Goal: Task Accomplishment & Management: Use online tool/utility

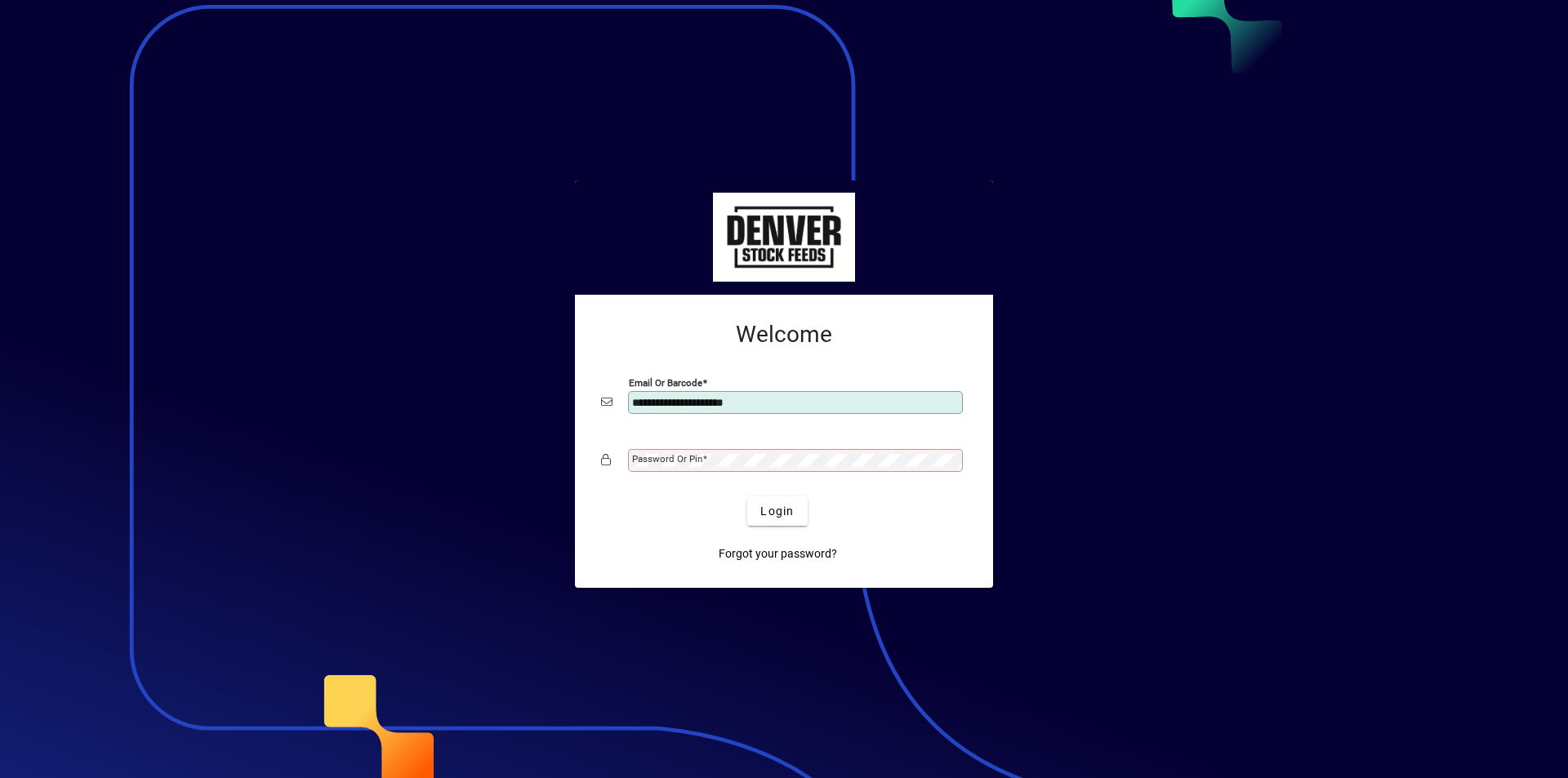
type input "**********"
click at [645, 463] on mat-label "Password or Pin" at bounding box center [667, 458] width 71 height 11
click at [747, 496] on button "Login" at bounding box center [777, 511] width 60 height 30
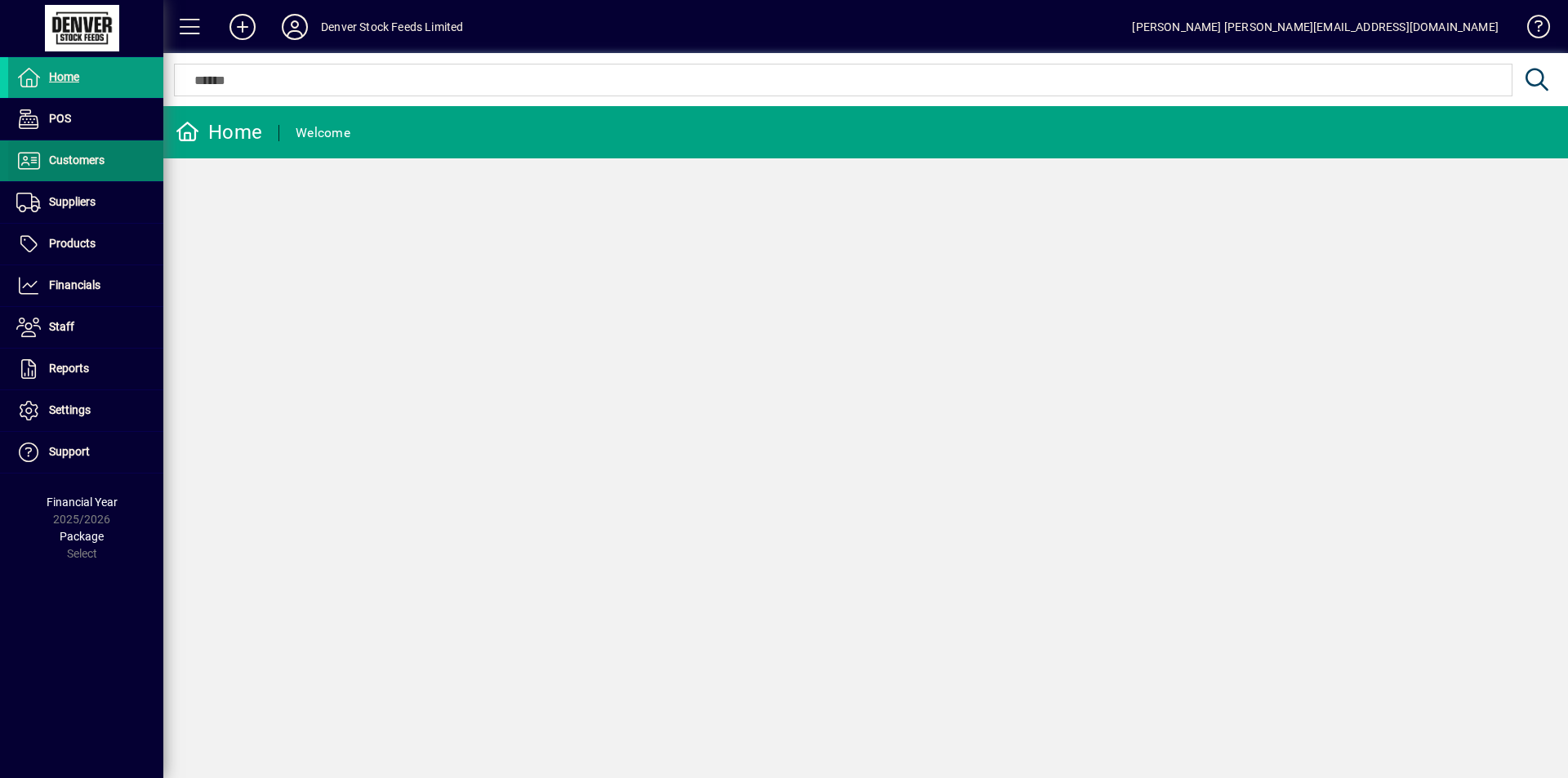
click at [85, 157] on span "Customers" at bounding box center [77, 159] width 56 height 13
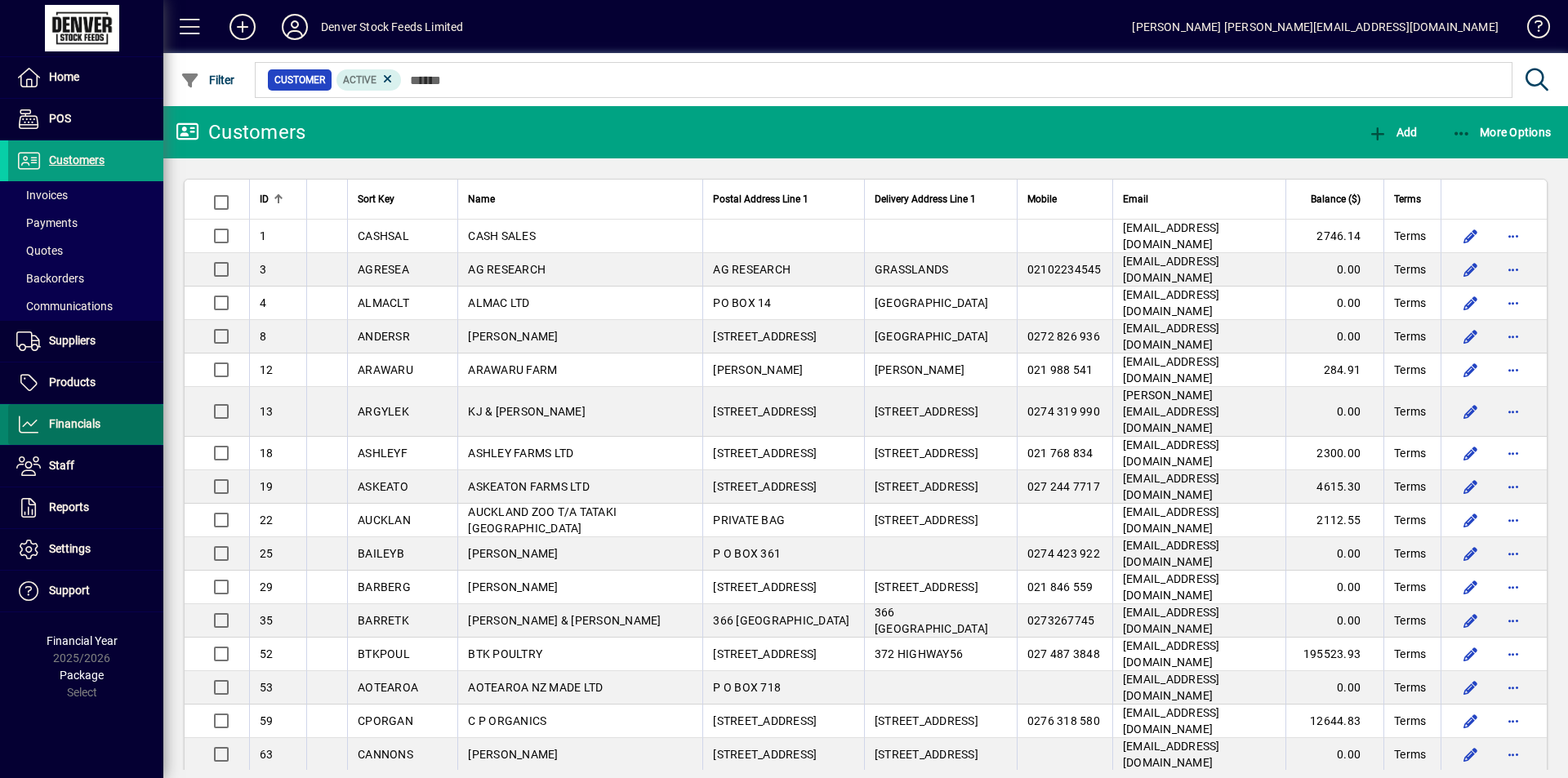
click at [71, 425] on span "Financials" at bounding box center [75, 423] width 52 height 13
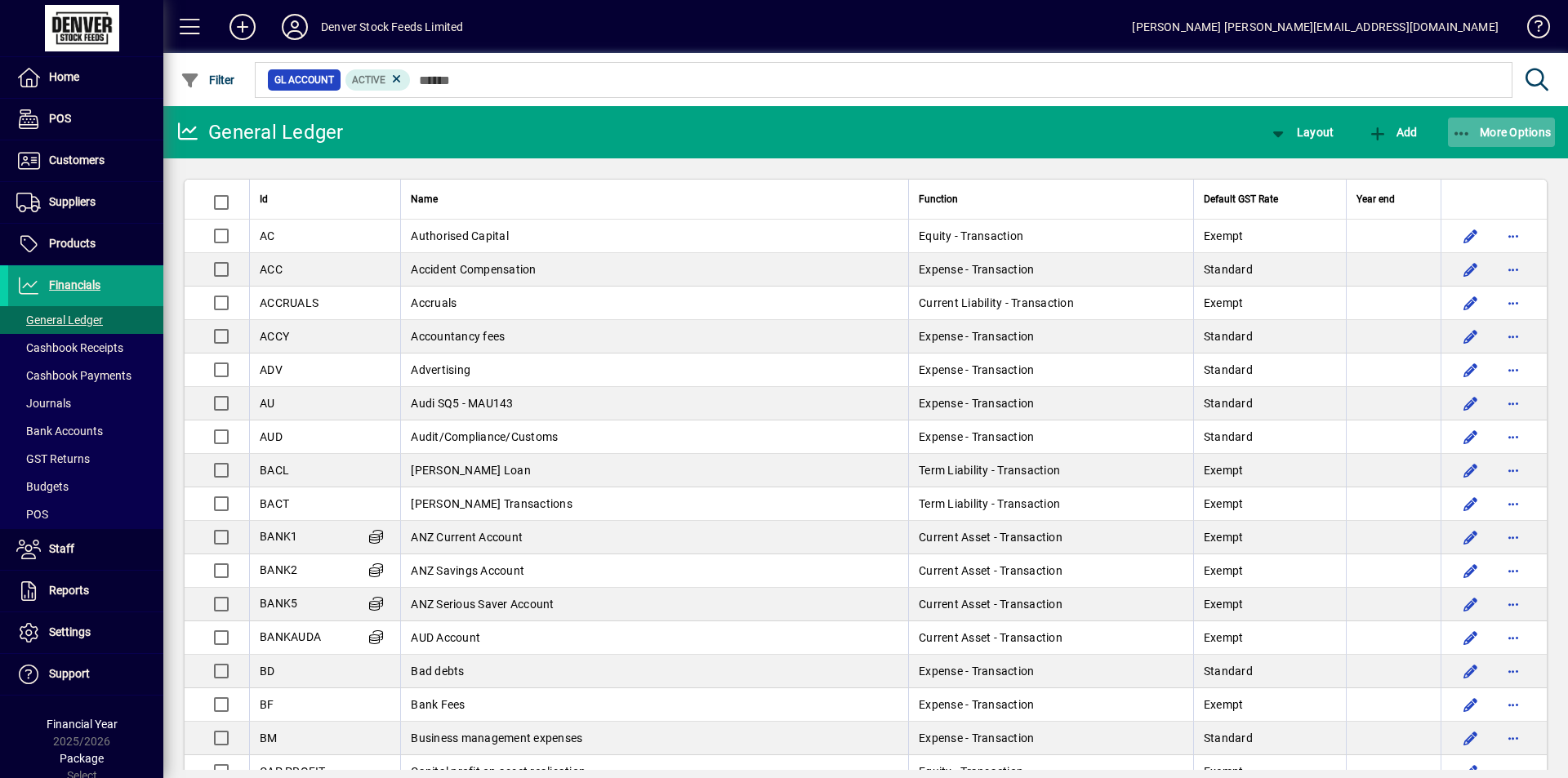
click at [1491, 130] on span "More Options" at bounding box center [1501, 131] width 99 height 13
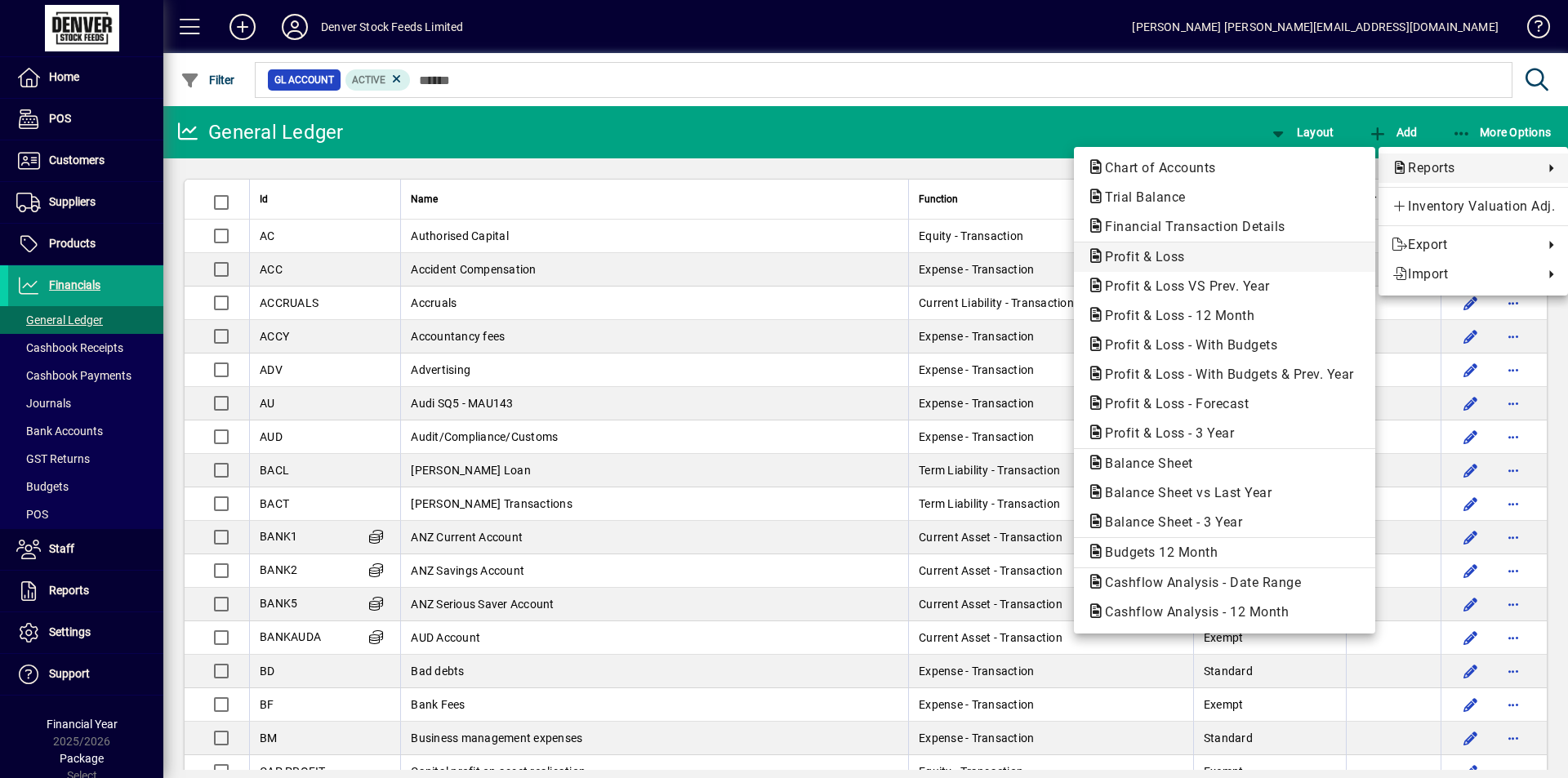
click at [1114, 257] on span "Profit & Loss" at bounding box center [1139, 257] width 106 height 16
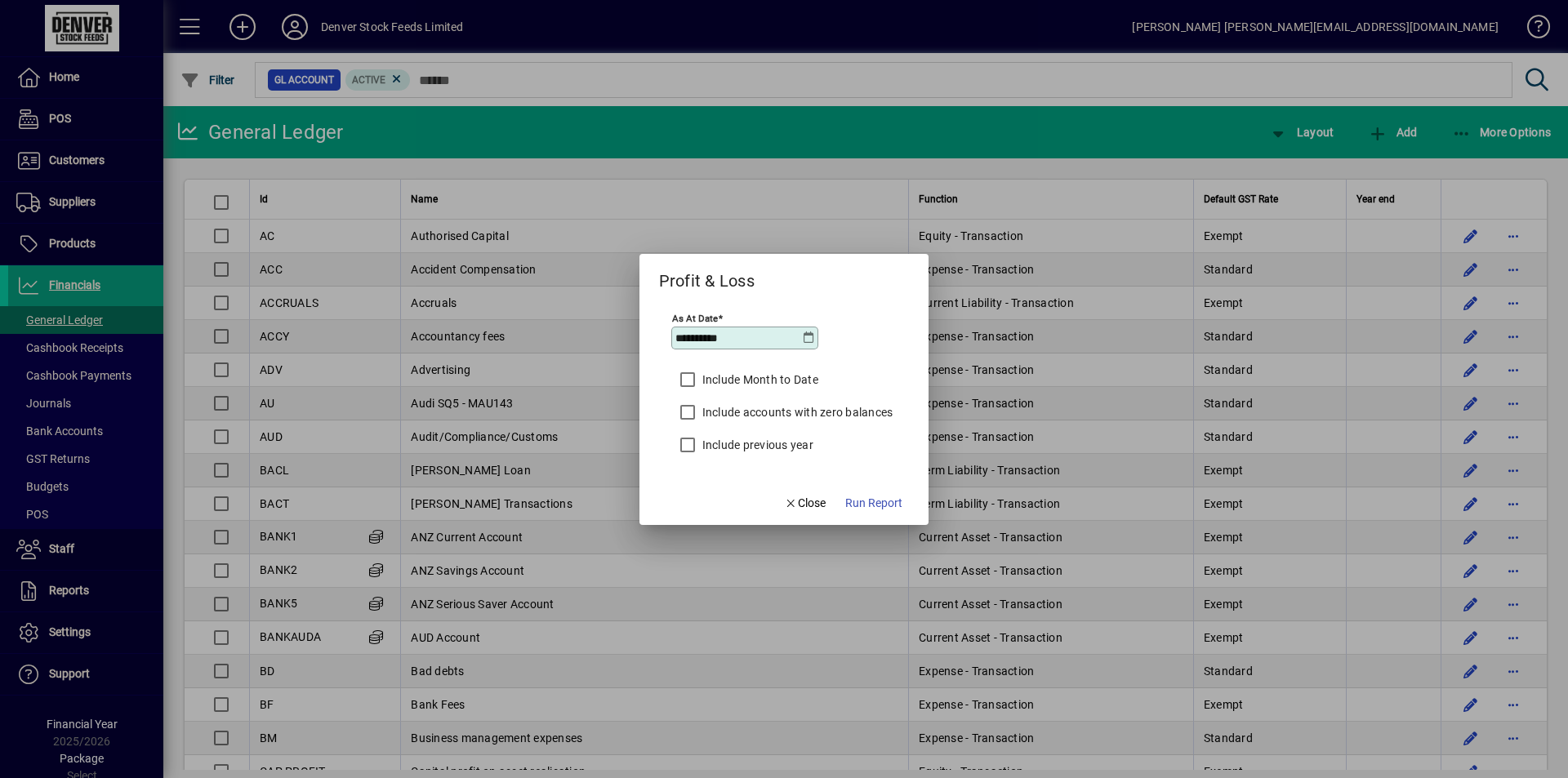
click at [807, 336] on icon at bounding box center [808, 337] width 13 height 13
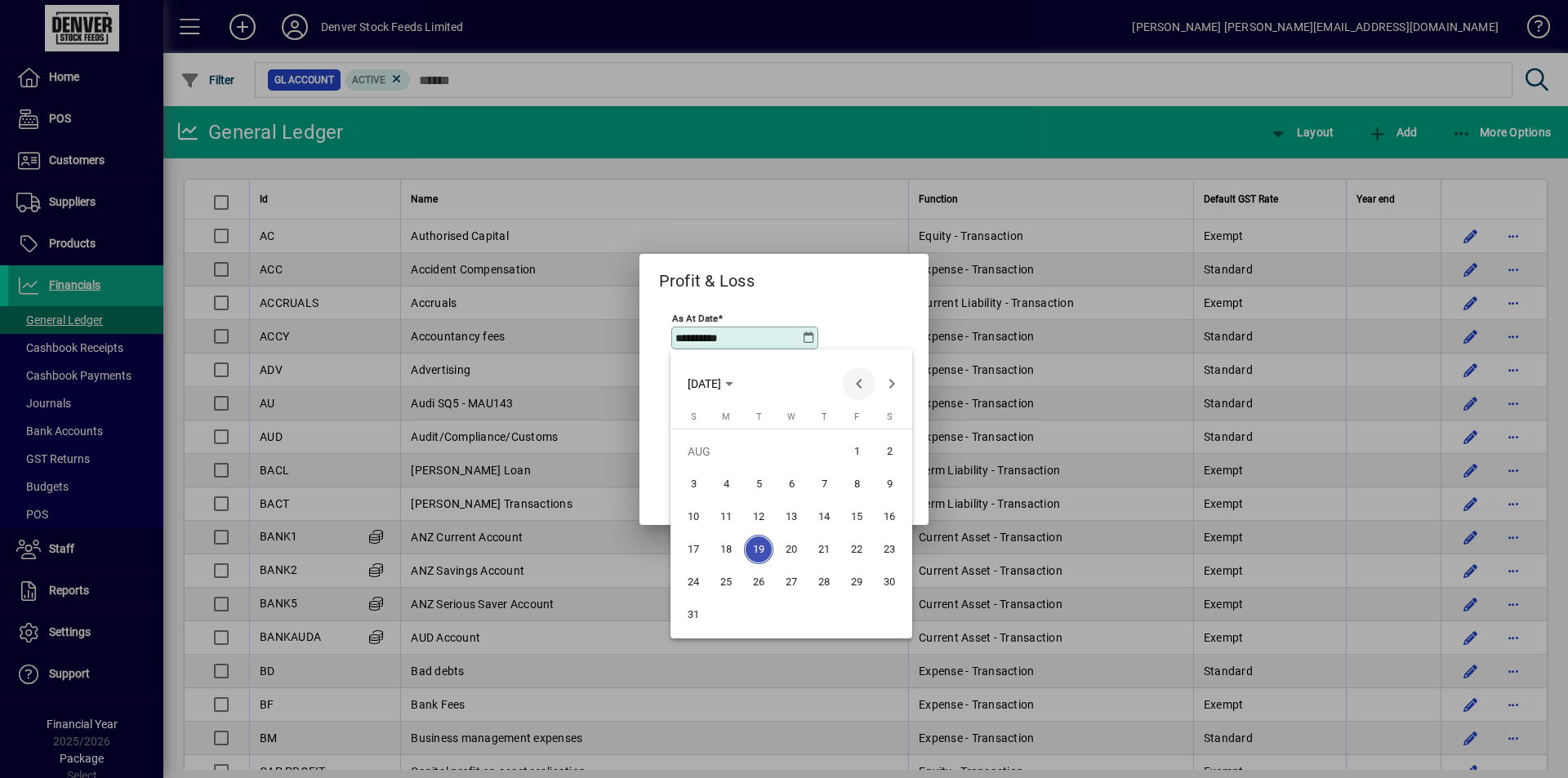
click at [858, 382] on span "Previous month" at bounding box center [859, 383] width 33 height 33
click at [723, 613] on span "30" at bounding box center [726, 615] width 30 height 30
type input "**********"
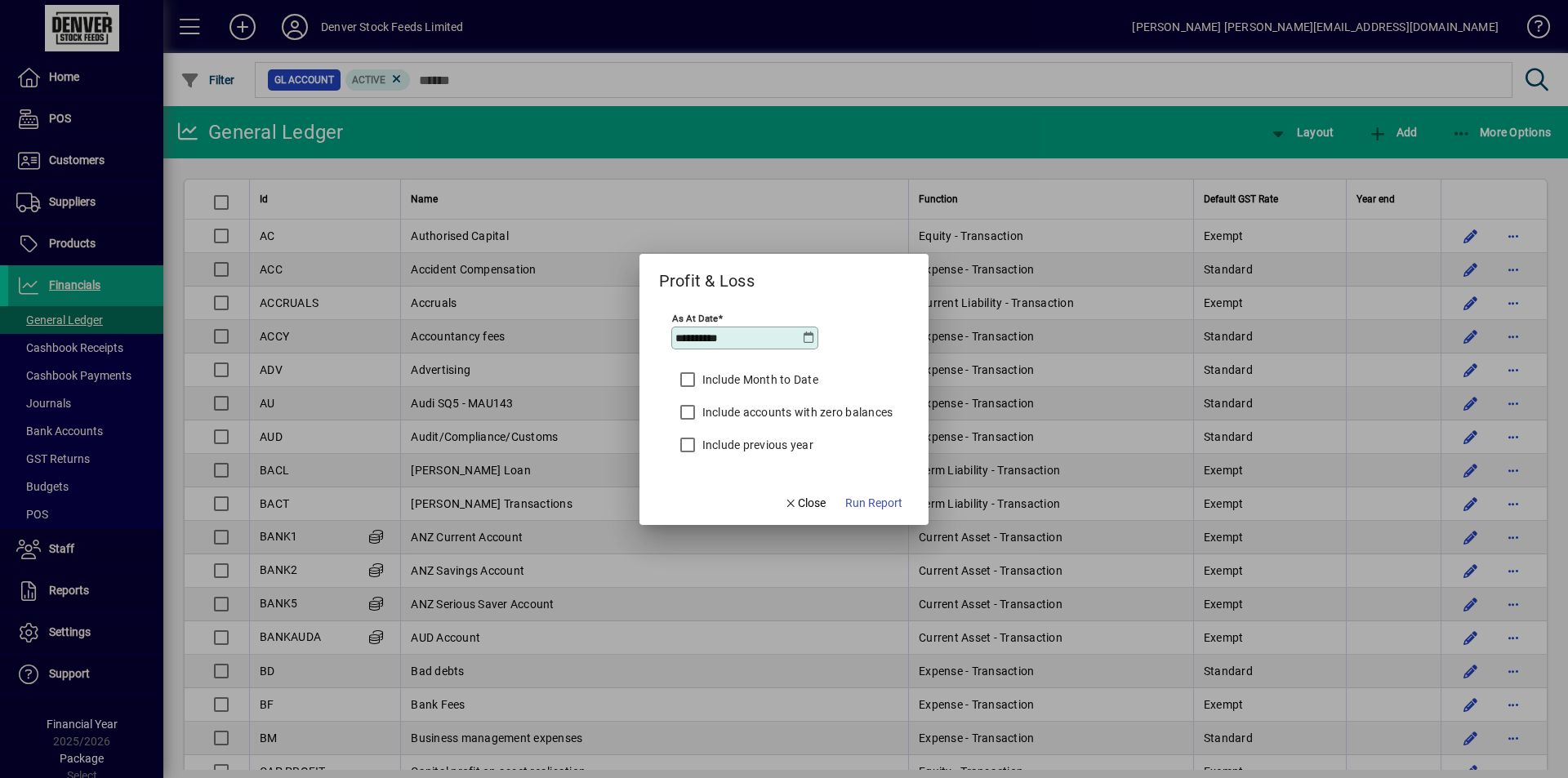
click at [770, 382] on label "Include Month to Date" at bounding box center [759, 379] width 119 height 16
click at [872, 506] on span "Run Report" at bounding box center [873, 502] width 57 height 17
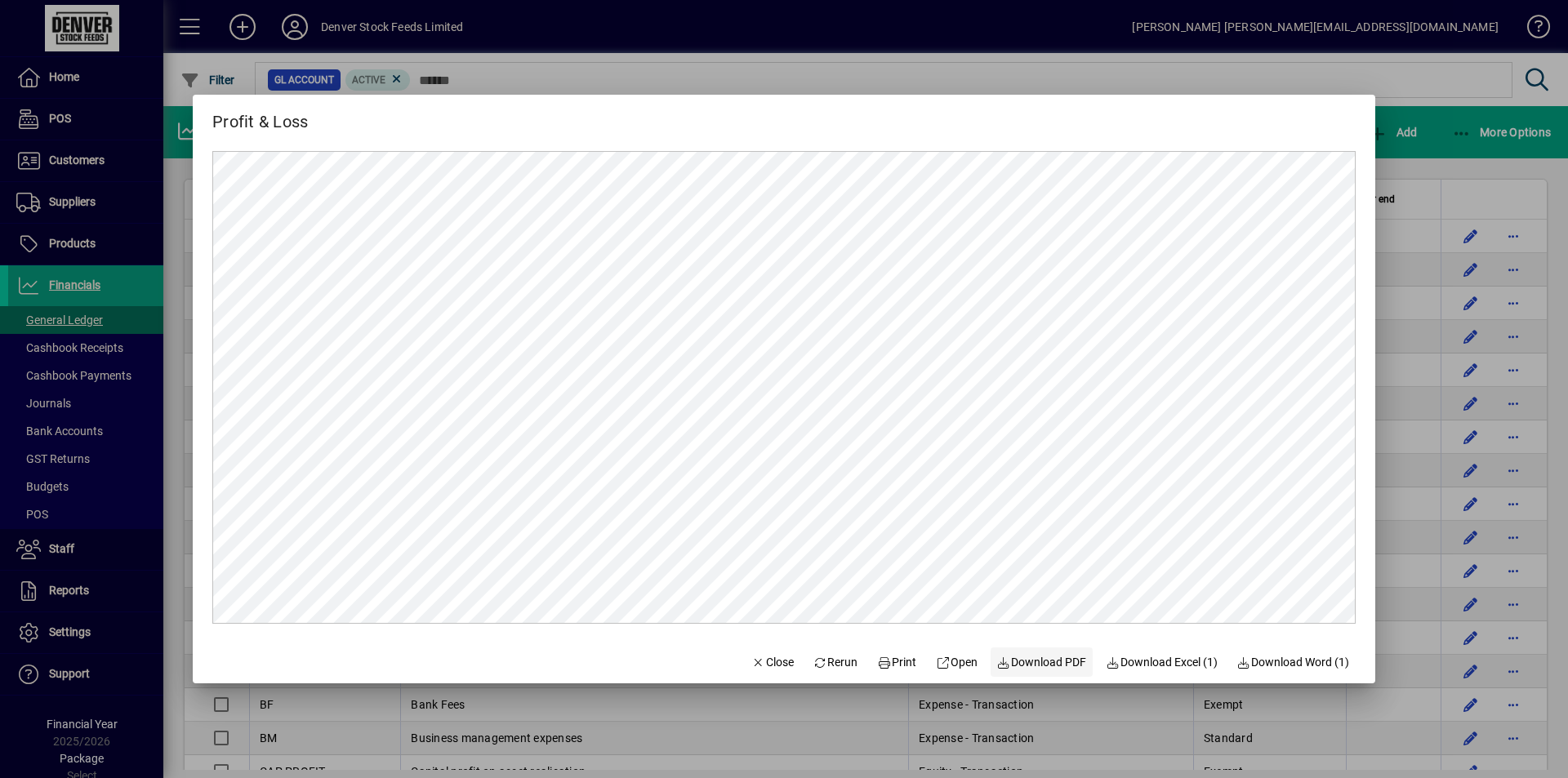
click at [1051, 670] on span "Download PDF" at bounding box center [1042, 662] width 90 height 17
click at [1170, 658] on span "Download Excel (1)" at bounding box center [1161, 662] width 111 height 17
